Goal: Transaction & Acquisition: Book appointment/travel/reservation

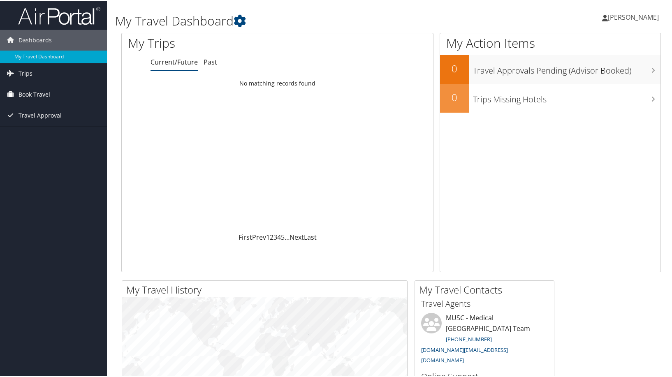
click at [25, 93] on span "Book Travel" at bounding box center [35, 93] width 32 height 21
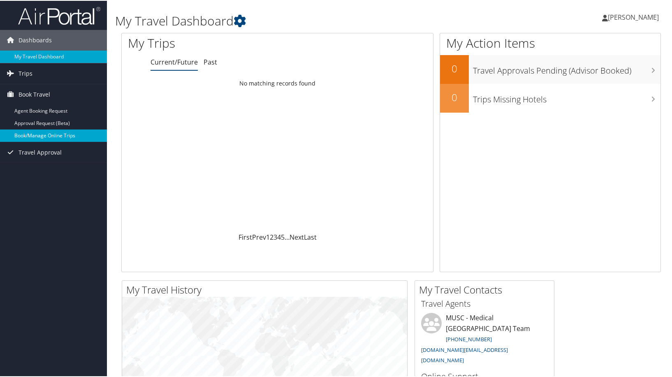
click at [26, 136] on link "Book/Manage Online Trips" at bounding box center [53, 135] width 107 height 12
